Goal: Find specific page/section: Find specific page/section

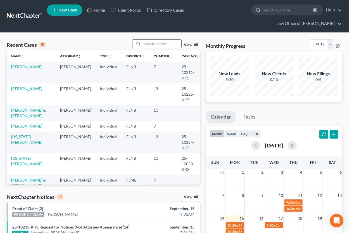
click at [166, 44] on input "search" at bounding box center [161, 44] width 39 height 8
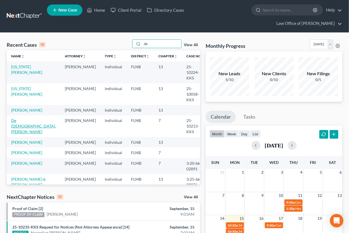
type input "de"
click at [26, 118] on link "De Jesus, Yadira" at bounding box center [33, 126] width 45 height 16
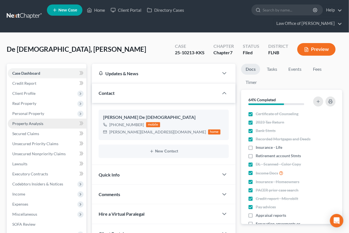
click at [28, 124] on span "Property Analysis" at bounding box center [27, 123] width 31 height 5
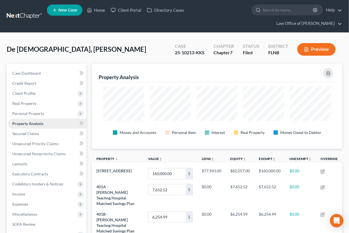
scroll to position [85, 250]
